Goal: Task Accomplishment & Management: Use online tool/utility

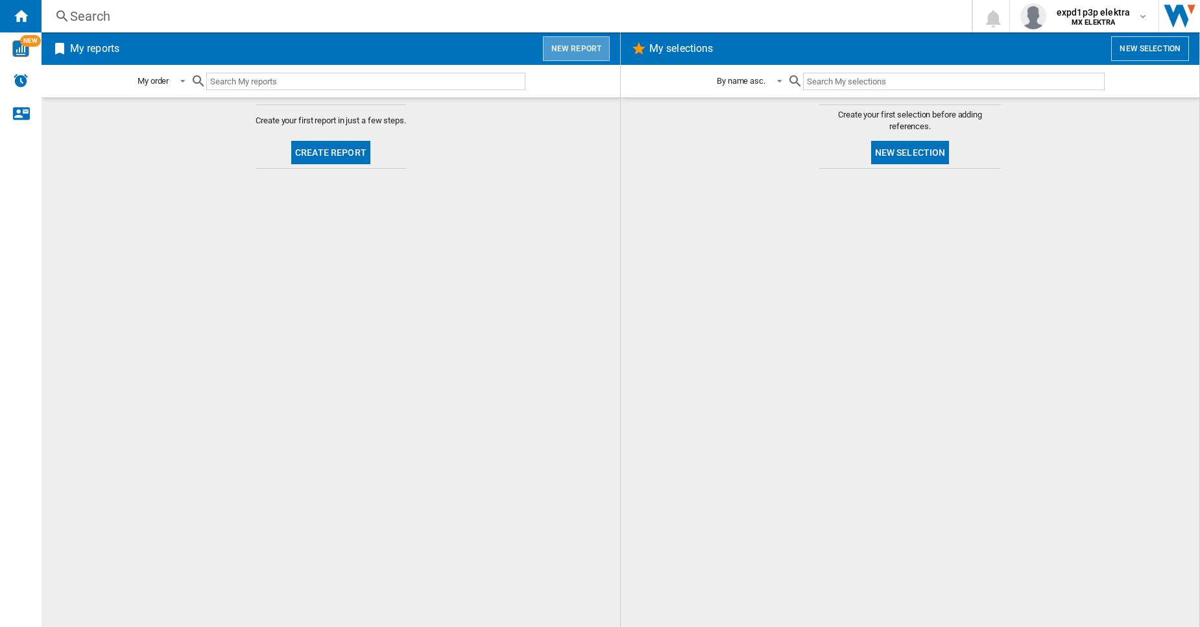
click at [588, 51] on button "New report" at bounding box center [576, 48] width 67 height 25
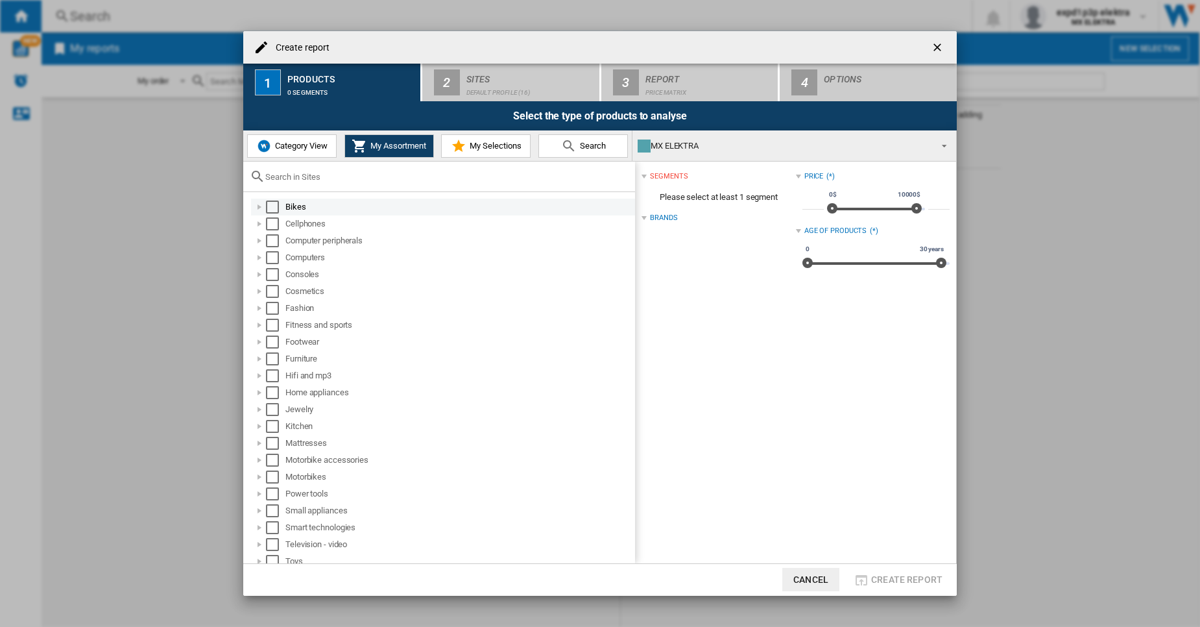
click at [267, 211] on div "Select" at bounding box center [272, 206] width 13 height 13
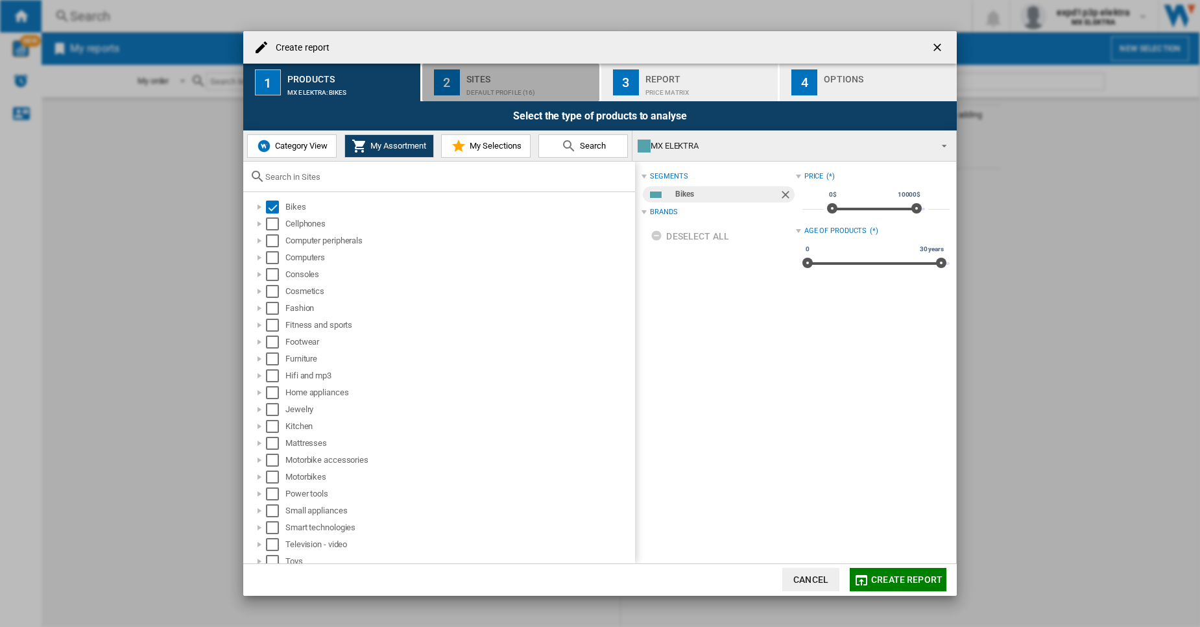
click at [493, 86] on div "Default profile (16)" at bounding box center [530, 89] width 128 height 14
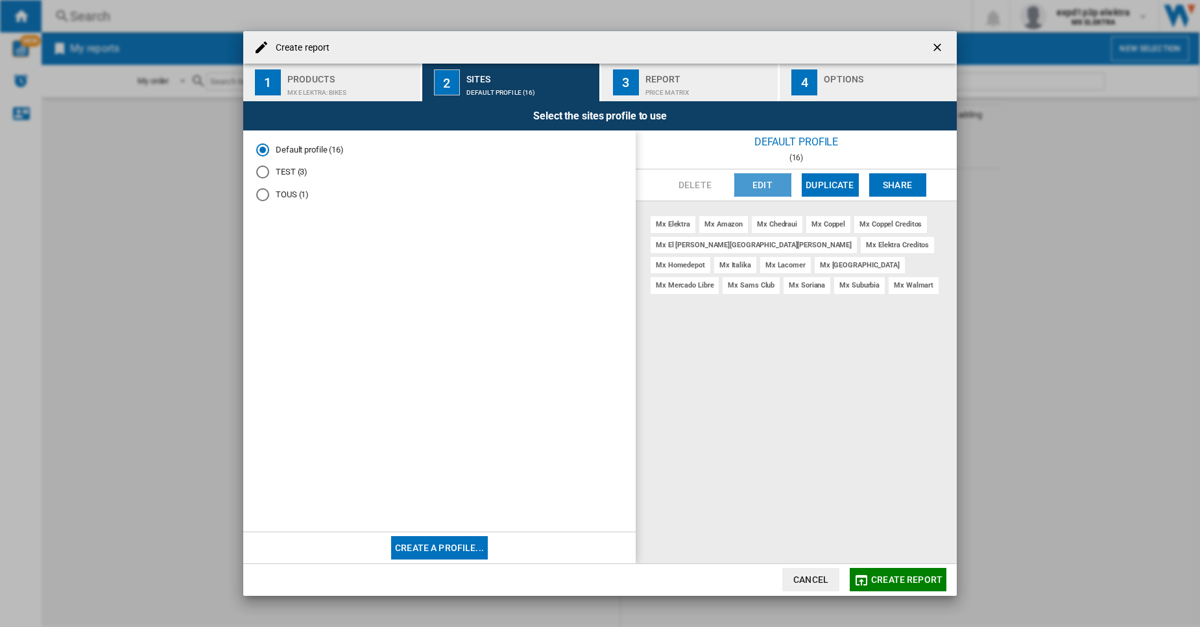
click at [771, 189] on button "Edit" at bounding box center [762, 184] width 57 height 23
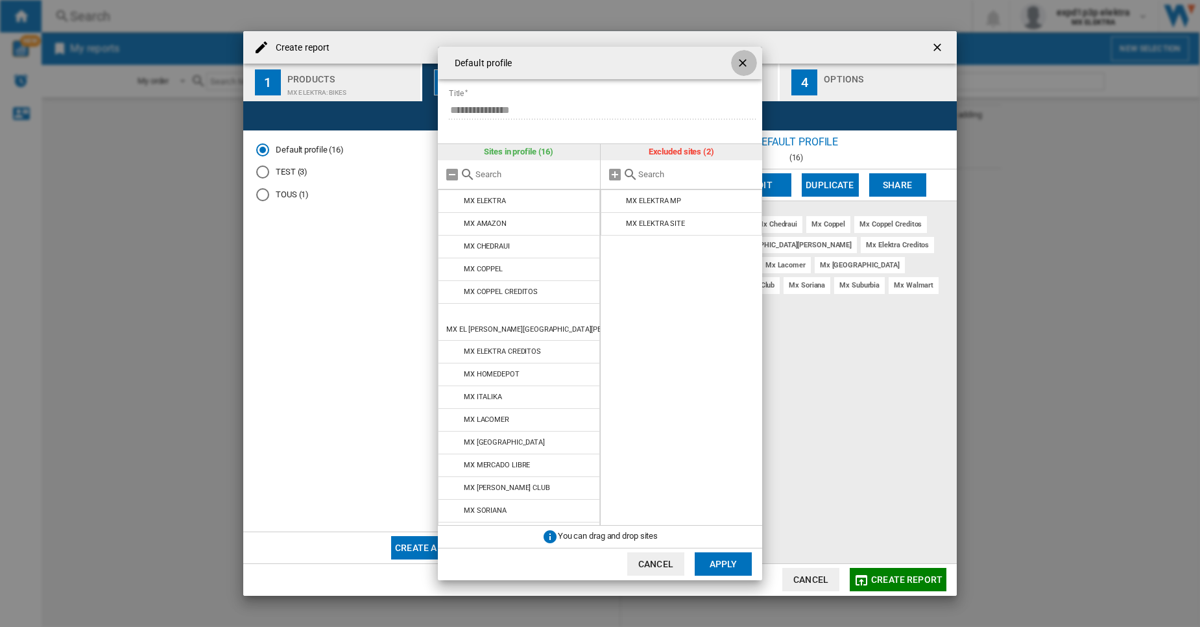
click at [742, 62] on ng-md-icon "getI18NText('BUTTONS.CLOSE_DIALOG')" at bounding box center [744, 64] width 16 height 16
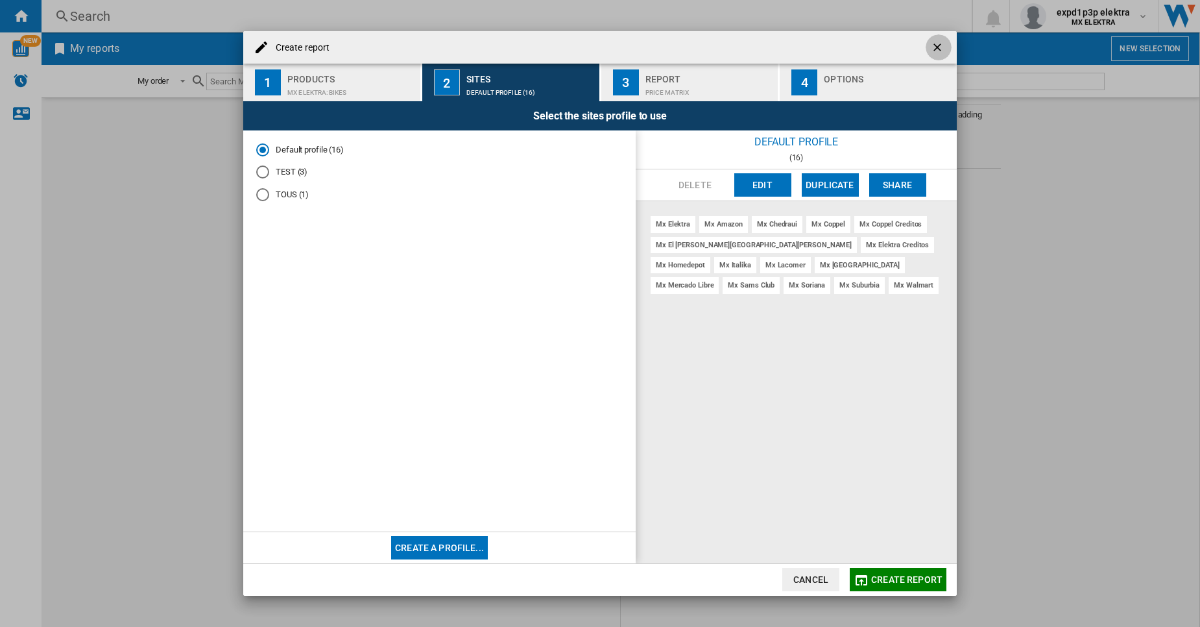
click at [934, 47] on ng-md-icon "getI18NText('BUTTONS.CLOSE_DIALOG')" at bounding box center [939, 49] width 16 height 16
